Goal: Navigation & Orientation: Find specific page/section

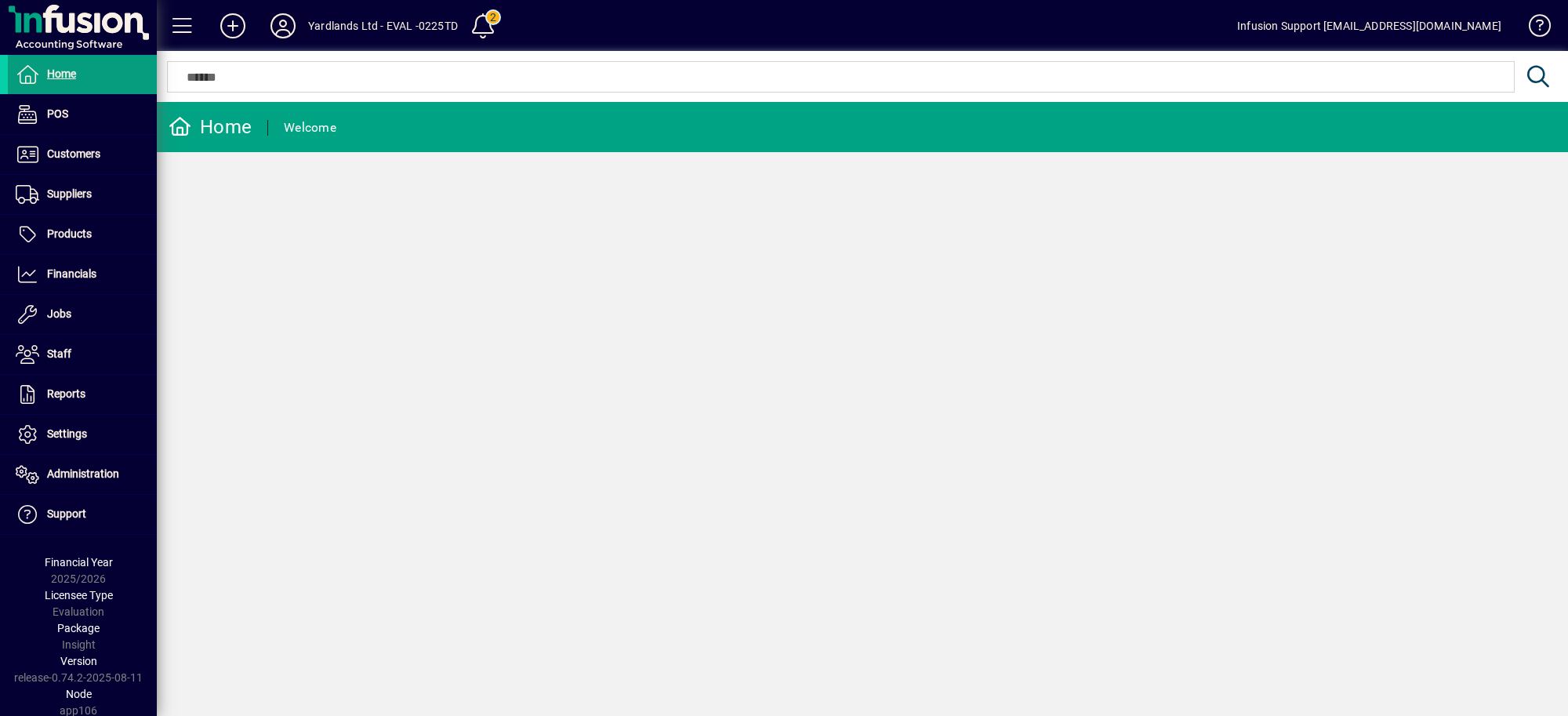
click at [285, 22] on icon at bounding box center [282, 26] width 31 height 25
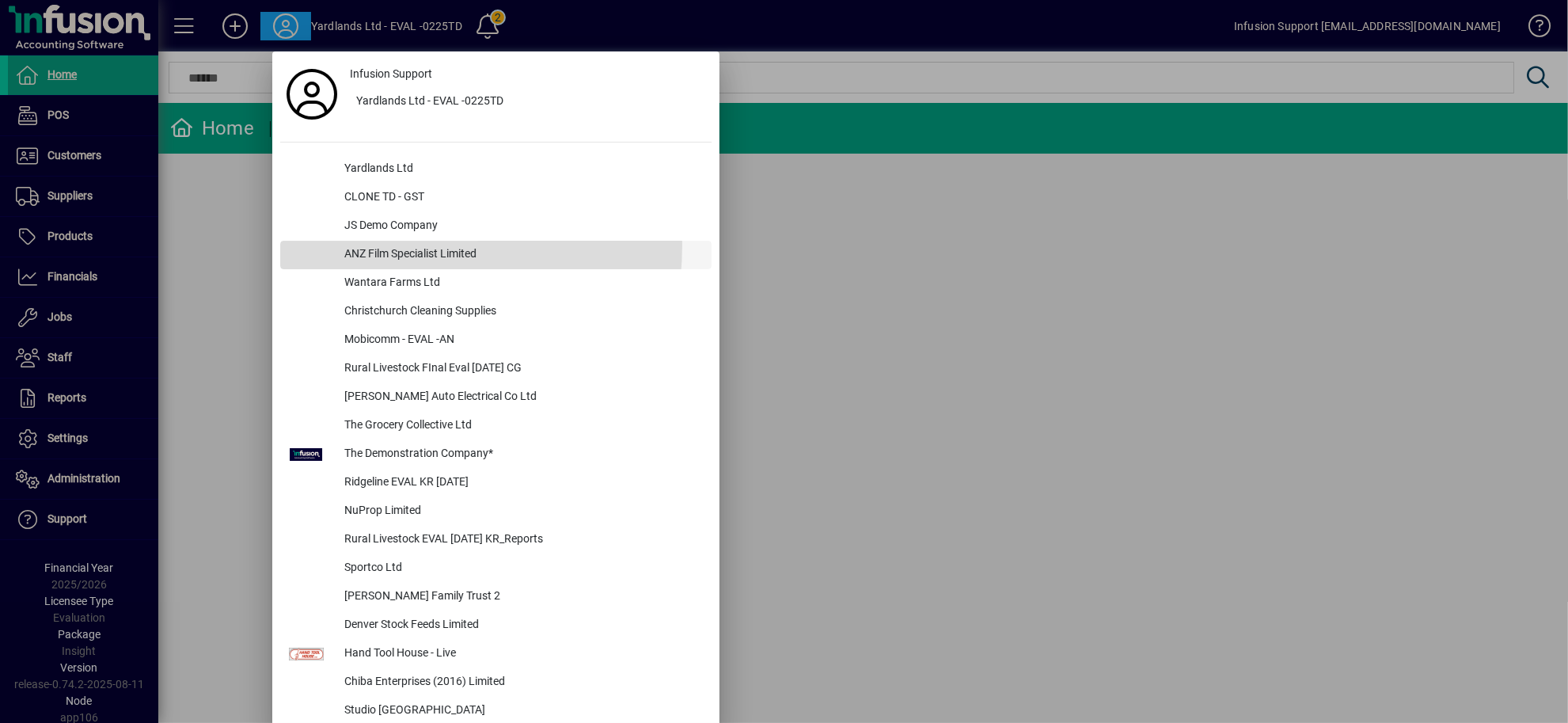
click at [380, 245] on div "ANZ Film Specialist Limited" at bounding box center [522, 255] width 380 height 29
